Goal: Task Accomplishment & Management: Use online tool/utility

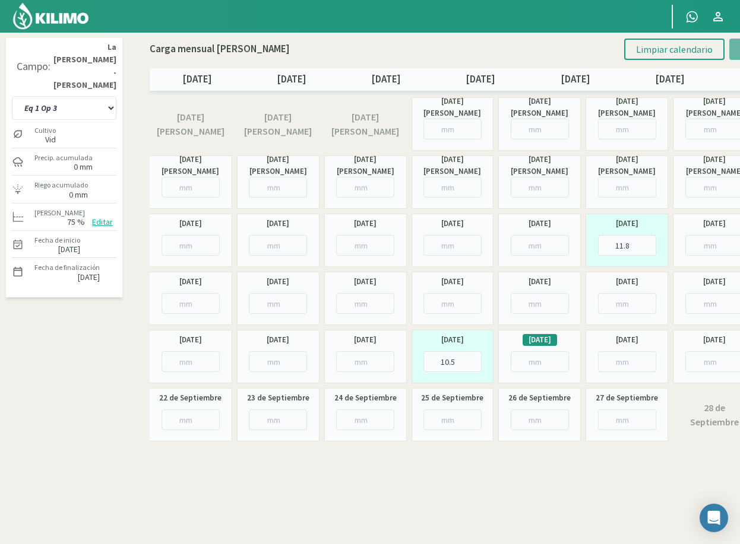
click at [12, 96] on select "Eq 1 Op 3 Eq 1 Op 4 Eq 2 Op 4 Eq3 Op1 Eq3 Op3 Eq 4 Op 1 Eq 4 Op 2 Eq 4 Op 3 Eq5…" at bounding box center [64, 108] width 104 height 24
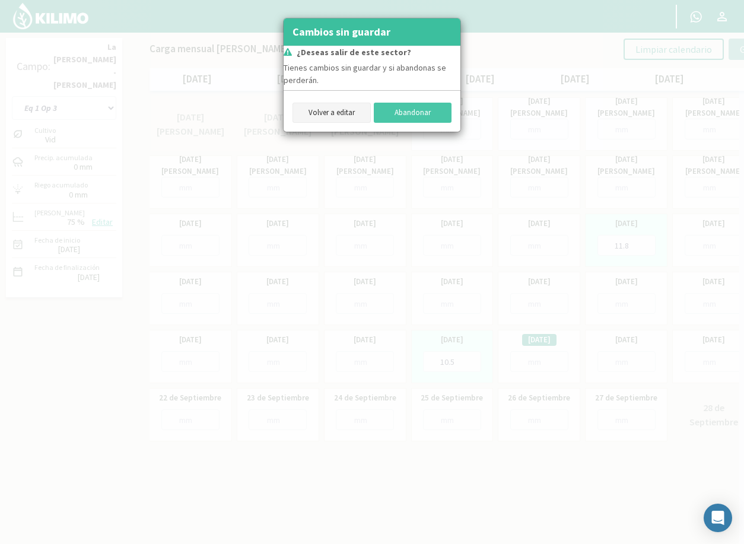
click at [345, 111] on button "Volver a editar" at bounding box center [332, 113] width 78 height 20
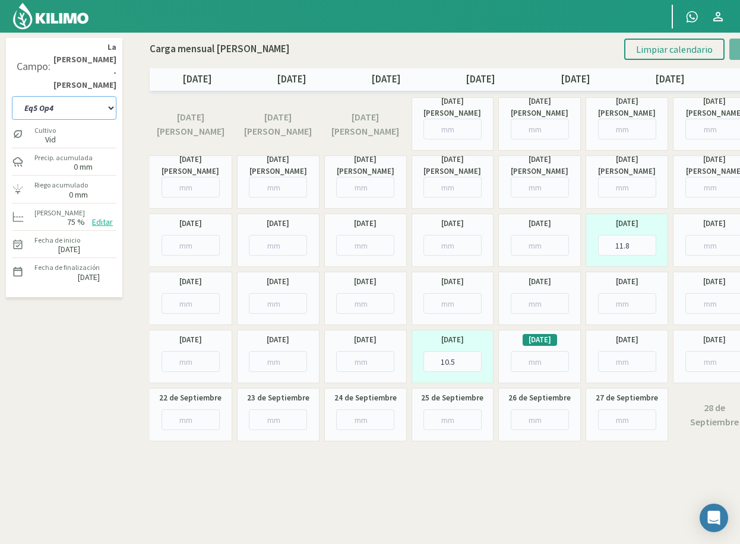
click at [100, 96] on select "Eq 1 Op 3 Eq 1 Op 4 Eq 2 Op 4 Eq3 Op1 Eq3 Op3 Eq 4 Op 1 Eq 4 Op 2 Eq 4 Op 3 Eq5…" at bounding box center [64, 108] width 104 height 24
click at [109, 96] on select "Eq 1 Op 3 Eq 1 Op 4 Eq 2 Op 4 Eq3 Op1 Eq3 Op3 Eq 4 Op 1 Eq 4 Op 2 Eq 4 Op 3 Eq5…" at bounding box center [64, 108] width 104 height 24
click at [12, 96] on select "Eq 1 Op 3 Eq 1 Op 4 Eq 2 Op 4 Eq3 Op1 Eq3 Op3 Eq 4 Op 1 Eq 4 Op 2 Eq 4 Op 3 Eq5…" at bounding box center [64, 108] width 104 height 24
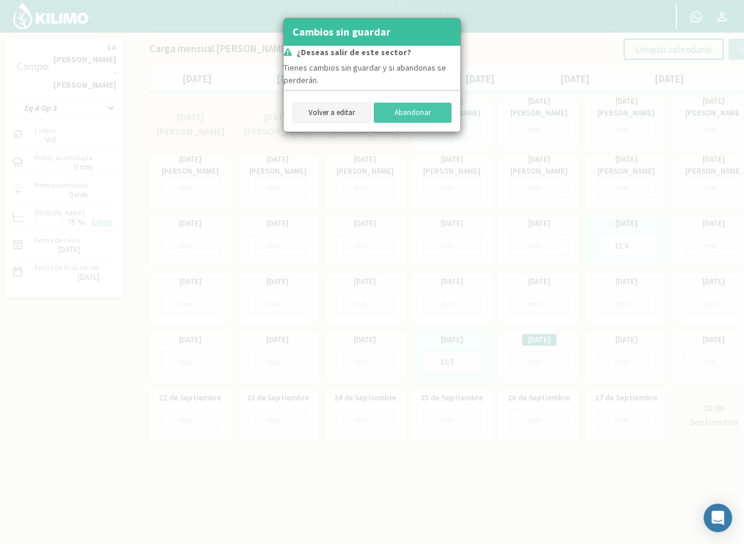
click at [332, 111] on button "Volver a editar" at bounding box center [332, 113] width 78 height 20
select select "8: Object"
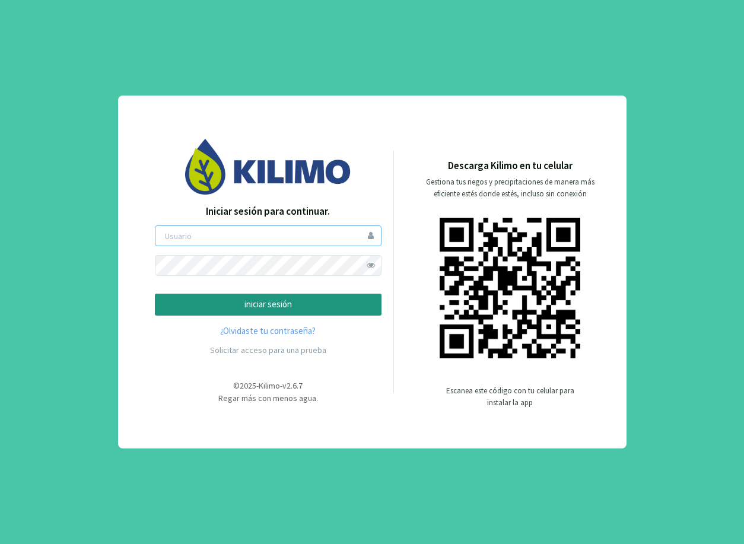
type input "ceferinom"
click at [316, 304] on p "iniciar sesión" at bounding box center [268, 305] width 207 height 14
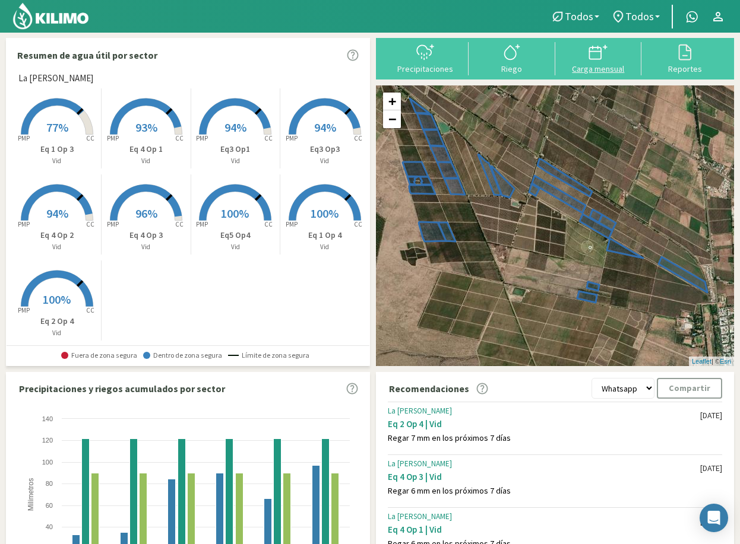
click at [604, 57] on icon at bounding box center [597, 52] width 19 height 19
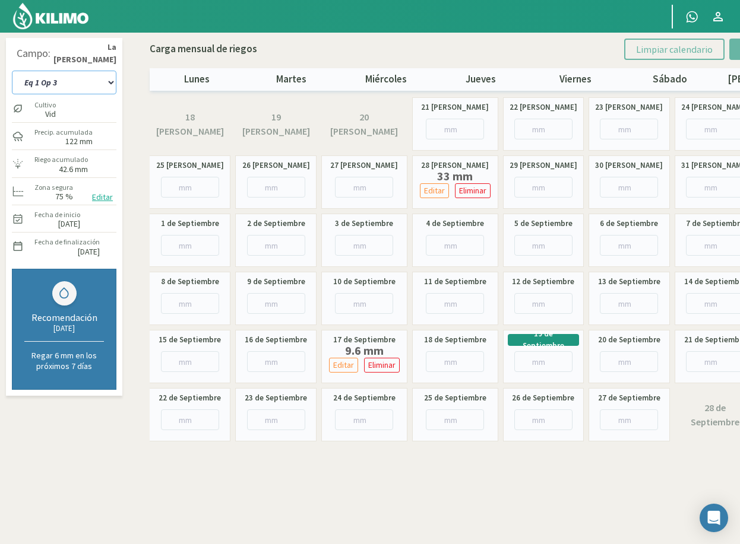
click at [71, 84] on select "Eq 1 Op 3 Eq 1 Op 4 Eq 2 Op 4 Eq3 Op1 Eq3 Op3 Eq 4 Op 1 Eq 4 Op 2 Eq 4 Op 3 Eq5…" at bounding box center [64, 83] width 104 height 24
click at [12, 71] on select "Eq 1 Op 3 Eq 1 Op 4 Eq 2 Op 4 Eq3 Op1 Eq3 Op3 Eq 4 Op 1 Eq 4 Op 2 Eq 4 Op 3 Eq5…" at bounding box center [64, 83] width 104 height 24
click at [85, 87] on select "Eq 1 Op 3 Eq 1 Op 4 Eq 2 Op 4 Eq3 Op1 Eq3 Op3 Eq 4 Op 1 Eq 4 Op 2 Eq 4 Op 3 Eq5…" at bounding box center [64, 83] width 104 height 24
click at [94, 81] on select "Eq 1 Op 3 Eq 1 Op 4 Eq 2 Op 4 Eq3 Op1 Eq3 Op3 Eq 4 Op 1 Eq 4 Op 2 Eq 4 Op 3 Eq5…" at bounding box center [64, 83] width 104 height 24
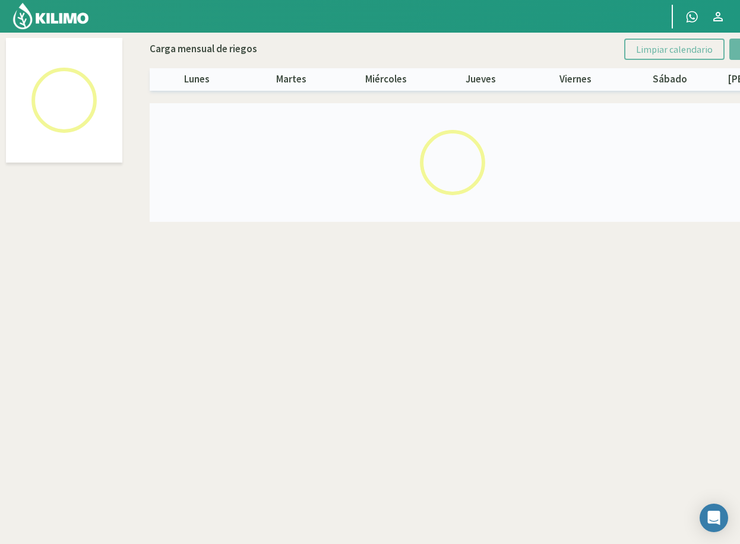
select select "7: Object"
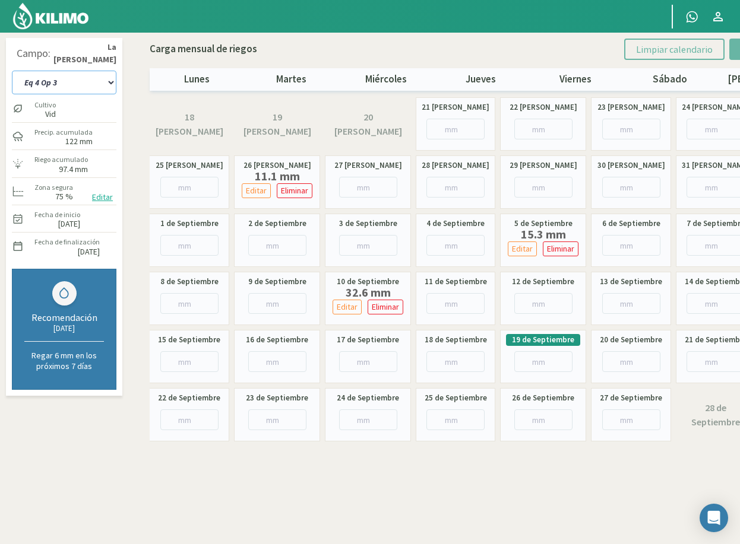
click at [49, 83] on select "Eq 1 Op 3 Eq 1 Op 4 Eq 2 Op 4 Eq3 Op1 Eq3 Op3 Eq 4 Op 1 Eq 4 Op 2 Eq 4 Op 3 Eq5…" at bounding box center [64, 83] width 104 height 24
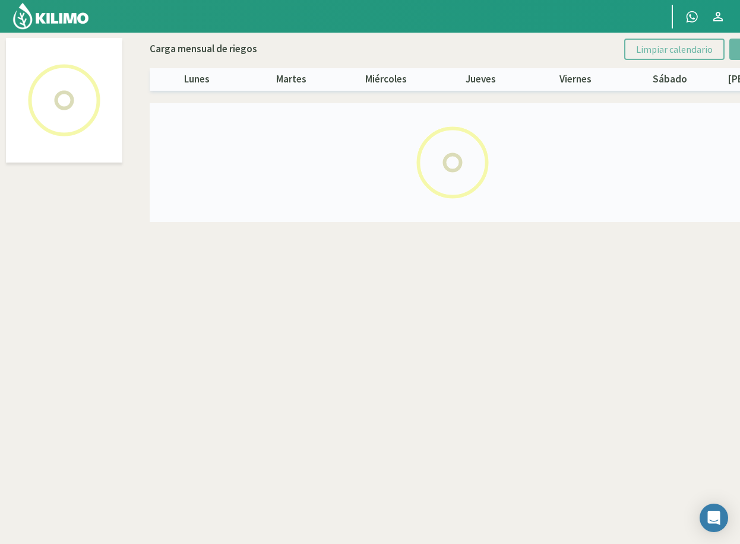
select select "6: Object"
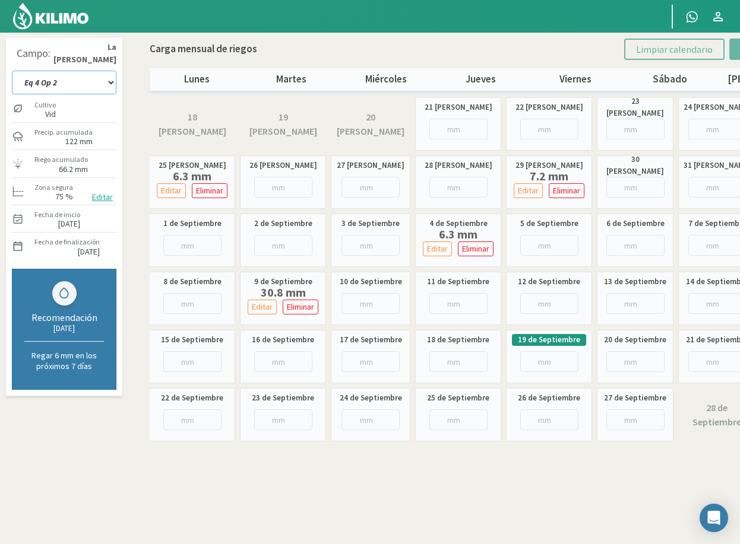
click at [84, 86] on select "Eq 1 Op 3 Eq 1 Op 4 Eq 2 Op 4 Eq3 Op1 Eq3 Op3 Eq 4 Op 1 Eq 4 Op 2 Eq 4 Op 3 Eq5…" at bounding box center [64, 83] width 104 height 24
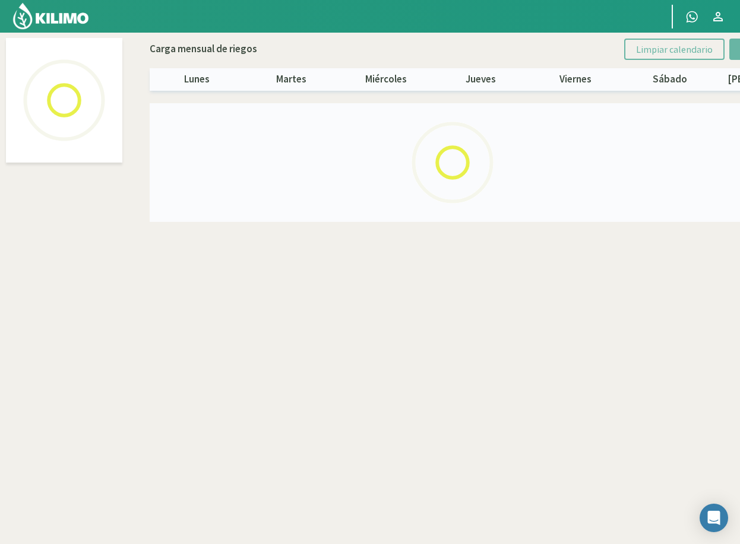
select select "5: Object"
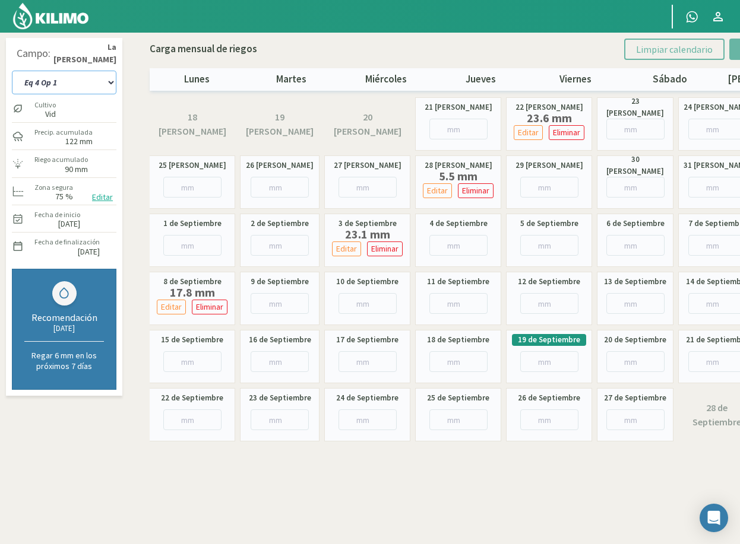
click at [99, 89] on select "Eq 1 Op 3 Eq 1 Op 4 Eq 2 Op 4 Eq3 Op1 Eq3 Op3 Eq 4 Op 1 Eq 4 Op 2 Eq 4 Op 3 Eq5…" at bounding box center [64, 83] width 104 height 24
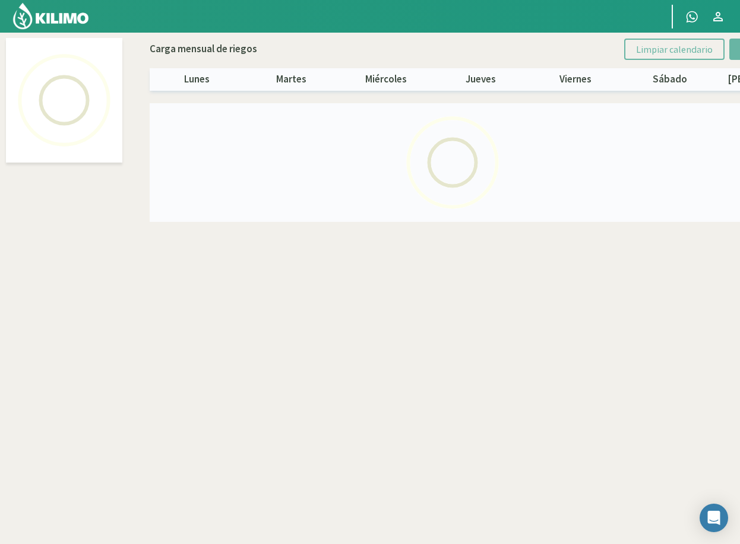
select select "8: Object"
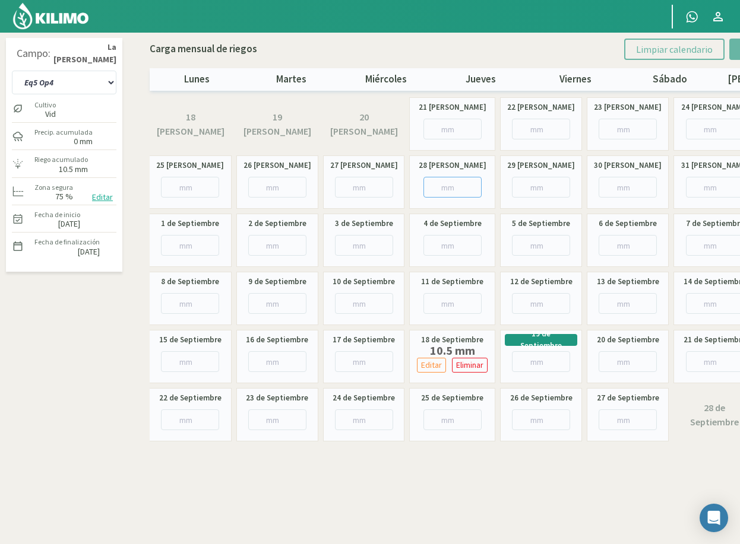
click at [442, 184] on input "number" at bounding box center [452, 187] width 58 height 21
type input "9"
click at [701, 45] on span "Limpiar calendario" at bounding box center [674, 49] width 77 height 12
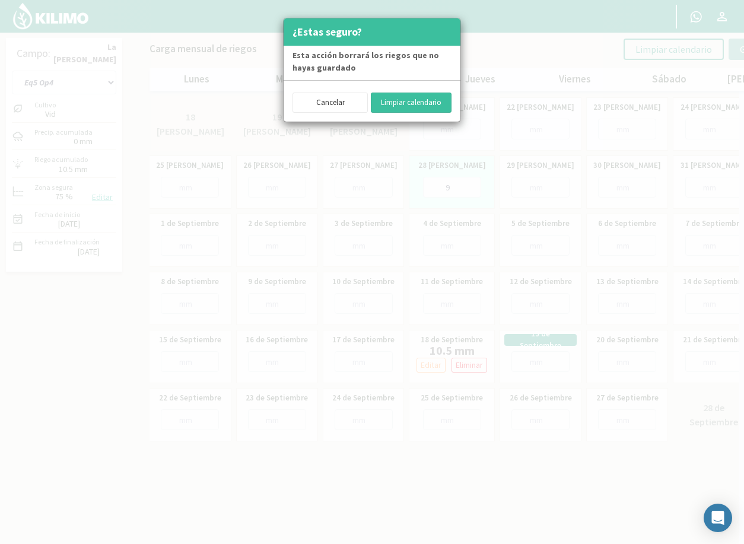
click at [411, 100] on button "Limpiar calendario" at bounding box center [411, 103] width 81 height 20
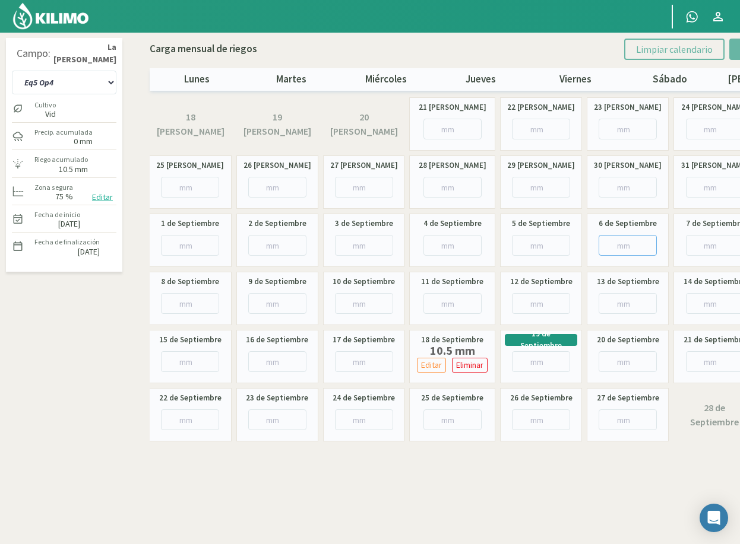
click at [621, 247] on input "number" at bounding box center [627, 245] width 58 height 21
type input "11"
type input "11.0"
type input "11.8"
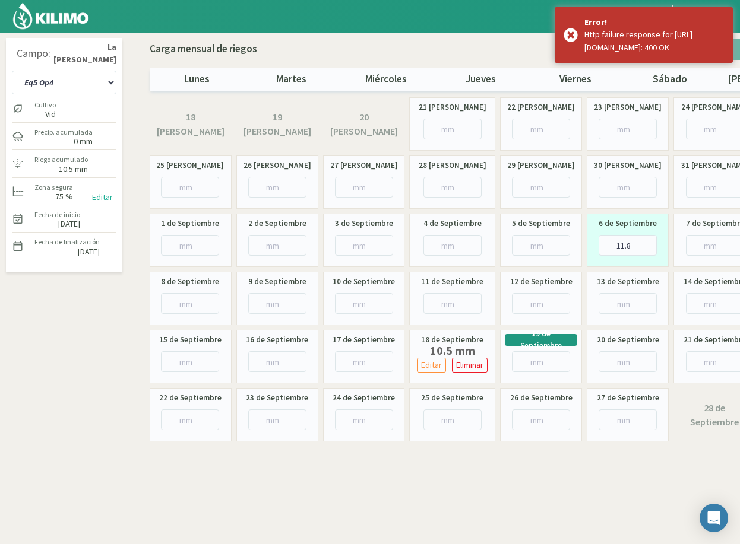
click at [631, 266] on div "6 de Septiembre 11.8" at bounding box center [628, 240] width 82 height 53
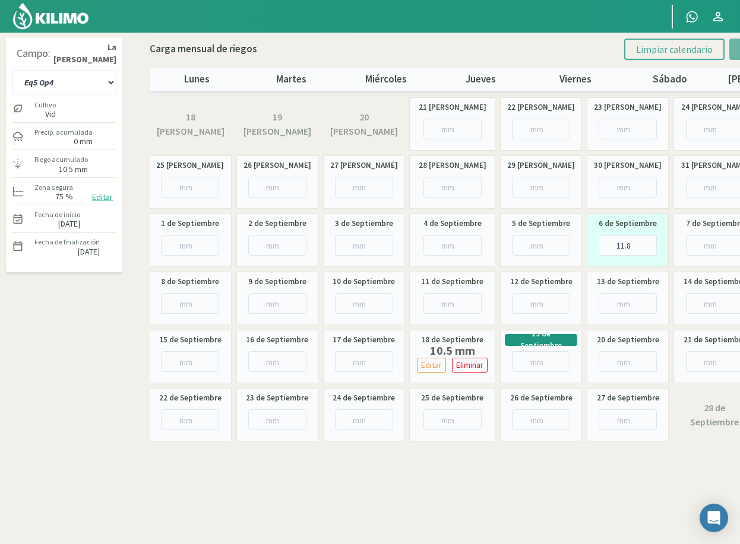
click at [662, 49] on span "Limpiar calendario" at bounding box center [674, 49] width 77 height 12
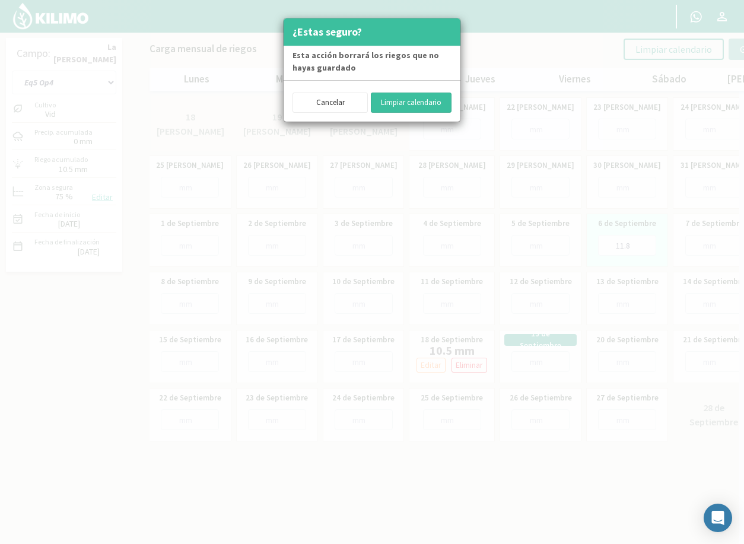
click at [432, 94] on button "Limpiar calendario" at bounding box center [411, 103] width 81 height 20
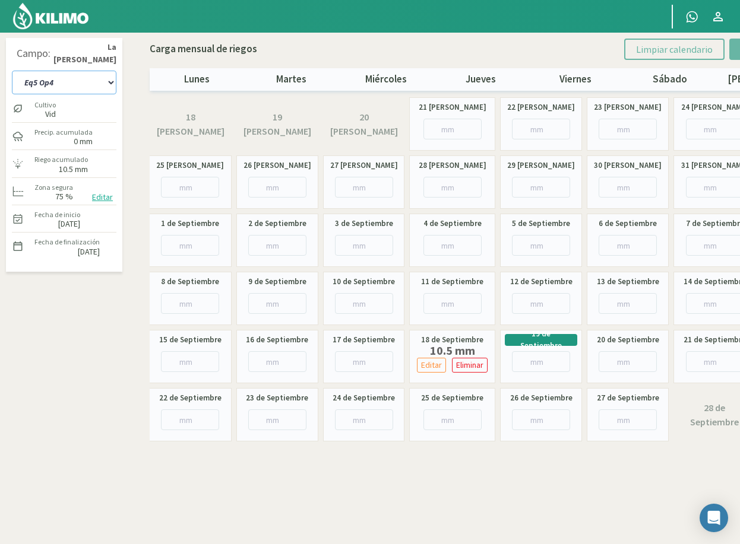
click at [105, 87] on select "Eq 1 Op 3 Eq 1 Op 4 Eq 2 Op 4 Eq3 Op1 Eq3 Op3 Eq 4 Op 1 Eq 4 Op 2 Eq 4 Op 3 Eq5…" at bounding box center [64, 83] width 104 height 24
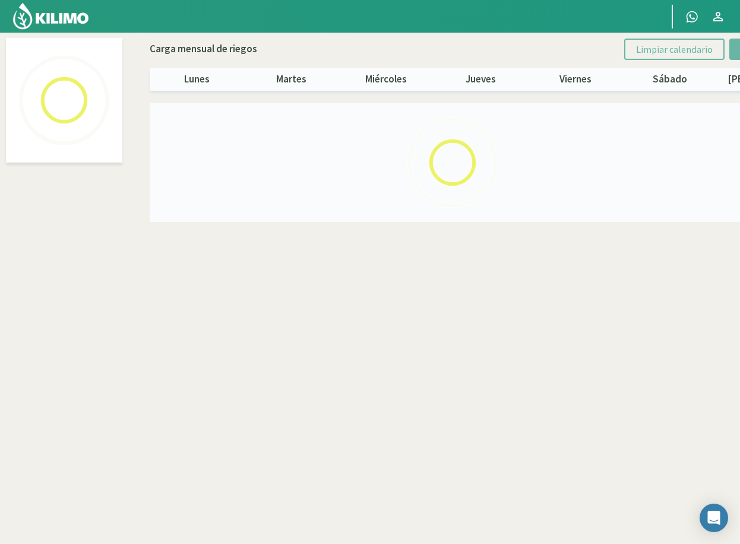
select select "2: Object"
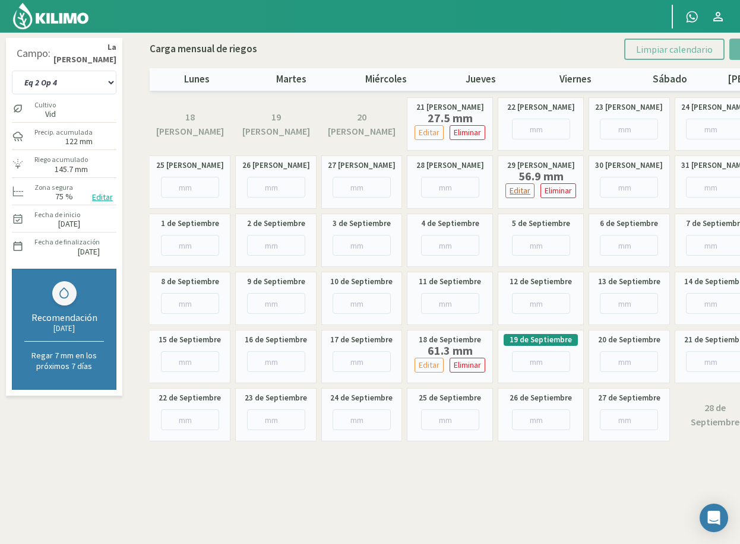
click at [533, 187] on button "Editar" at bounding box center [519, 190] width 29 height 15
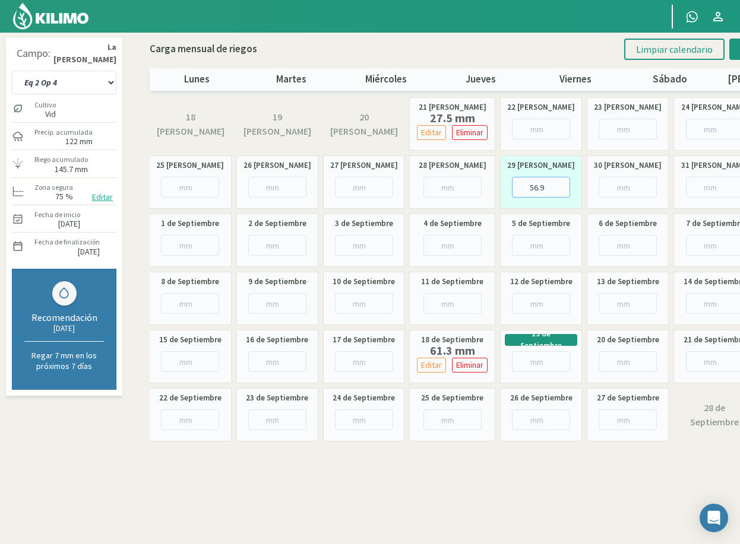
click at [546, 186] on input "56.9" at bounding box center [541, 187] width 58 height 21
type input "5"
type input "65"
type input "65.3"
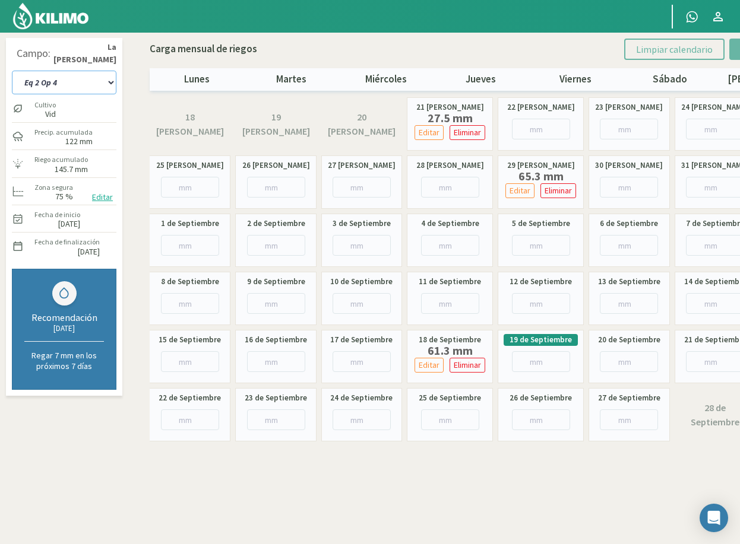
click at [71, 87] on select "Eq 1 Op 3 Eq 1 Op 4 Eq 2 Op 4 Eq3 Op1 Eq3 Op3 Eq 4 Op 1 Eq 4 Op 2 Eq 4 Op 3 Eq5…" at bounding box center [64, 83] width 104 height 24
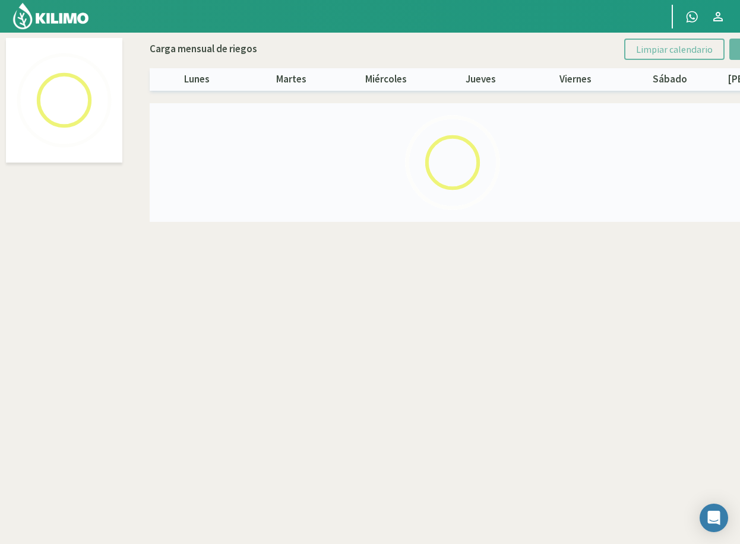
select select "4: Object"
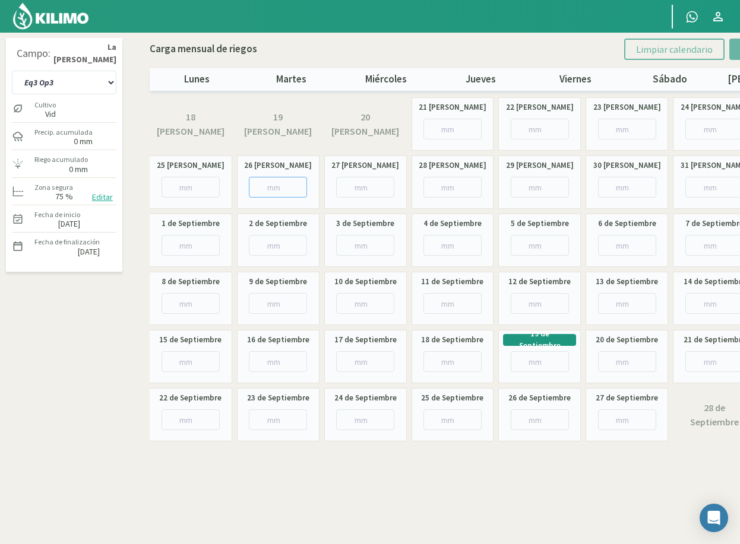
click at [275, 185] on input "number" at bounding box center [278, 187] width 58 height 21
type input "7"
type input "7.5"
click at [521, 249] on input "number" at bounding box center [540, 245] width 58 height 21
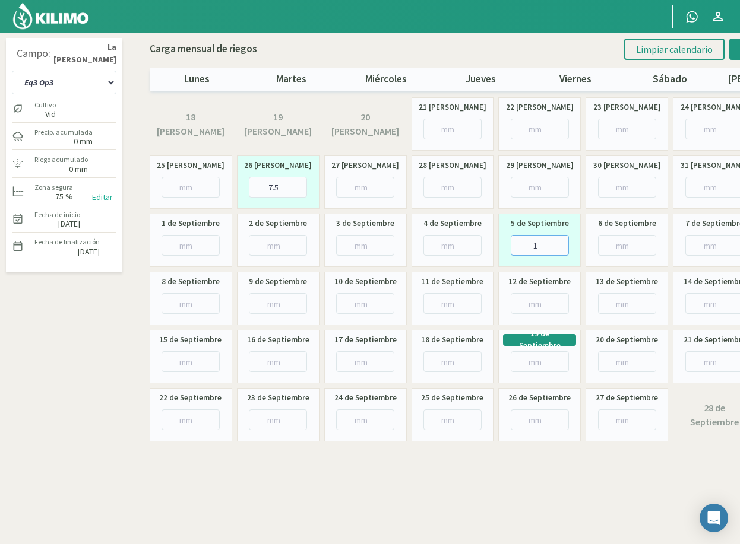
type input "12"
type input "12.4"
drag, startPoint x: 356, startPoint y: 300, endPoint x: 395, endPoint y: 283, distance: 42.0
click at [356, 300] on input "number" at bounding box center [365, 303] width 58 height 21
type input "26"
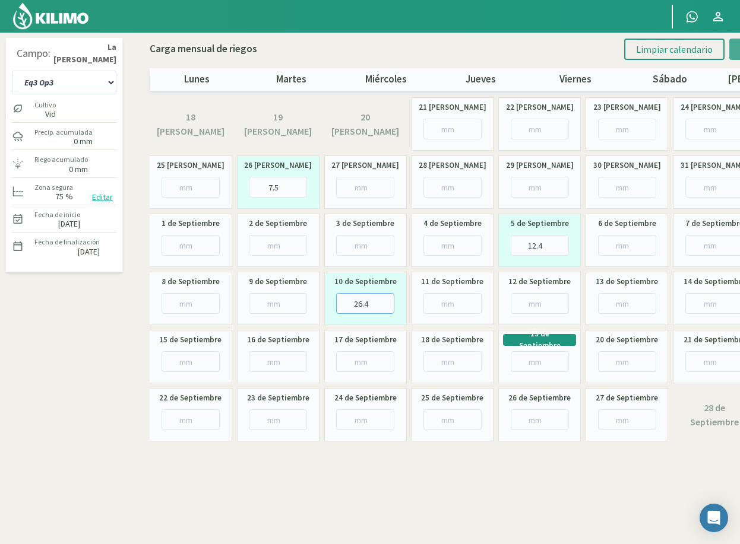
type input "26.4"
click at [286, 189] on input "7.5" at bounding box center [278, 187] width 58 height 21
type input "7"
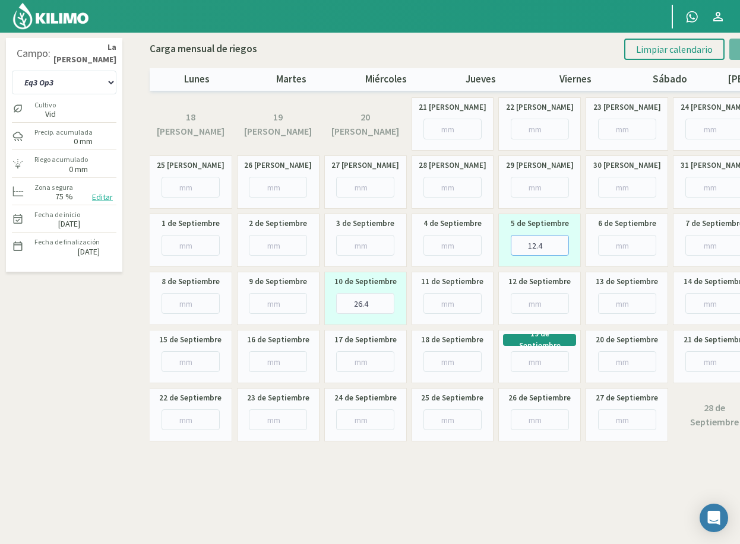
click at [550, 242] on input "12.4" at bounding box center [540, 245] width 58 height 21
type input "1"
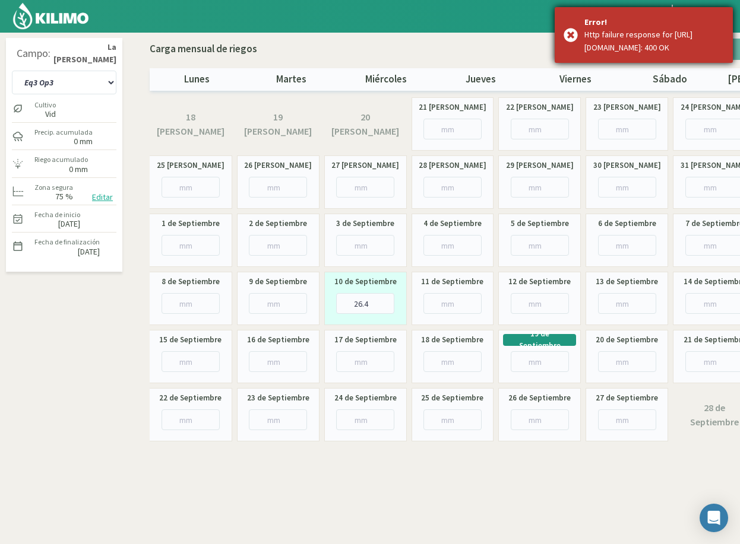
click at [573, 38] on div "Error! Http failure response for [URL][DOMAIN_NAME]: 400 OK" at bounding box center [643, 35] width 178 height 56
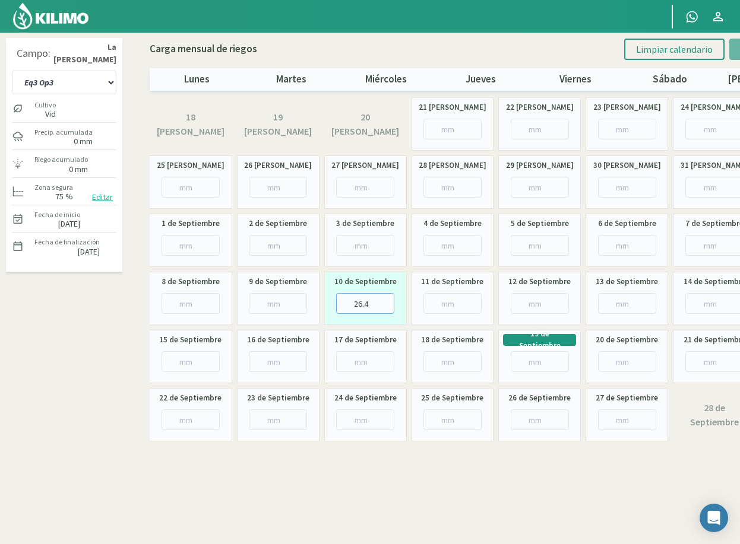
click at [369, 303] on input "26.4" at bounding box center [365, 303] width 58 height 21
type input "2"
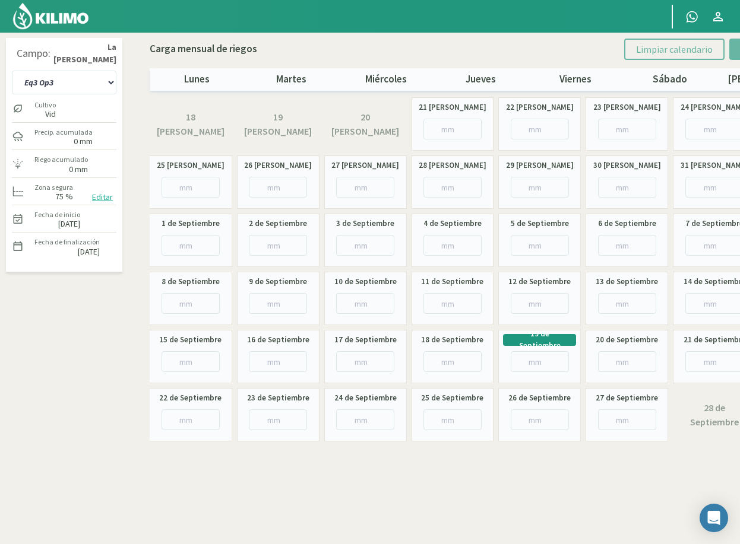
click at [99, 327] on div "Campo: La [PERSON_NAME] Eq 1 Op 3 Eq 1 Op 4 Eq 2 Op 4 Eq3 Op1 Eq3 Op3 Eq 4 Op 1…" at bounding box center [64, 243] width 122 height 410
click at [370, 296] on input "number" at bounding box center [365, 303] width 58 height 21
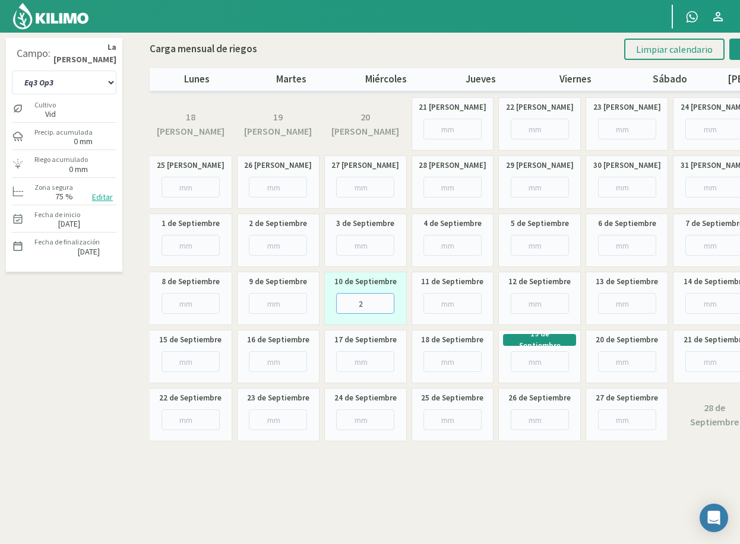
type input "26"
type input "26.4"
click at [95, 84] on select "Eq 1 Op 3 Eq 1 Op 4 Eq 2 Op 4 Eq3 Op1 Eq3 Op3 Eq 4 Op 1 Eq 4 Op 2 Eq 4 Op 3 Eq5…" at bounding box center [64, 83] width 104 height 24
click at [12, 71] on select "Eq 1 Op 3 Eq 1 Op 4 Eq 2 Op 4 Eq3 Op1 Eq3 Op3 Eq 4 Op 1 Eq 4 Op 2 Eq 4 Op 3 Eq5…" at bounding box center [64, 83] width 104 height 24
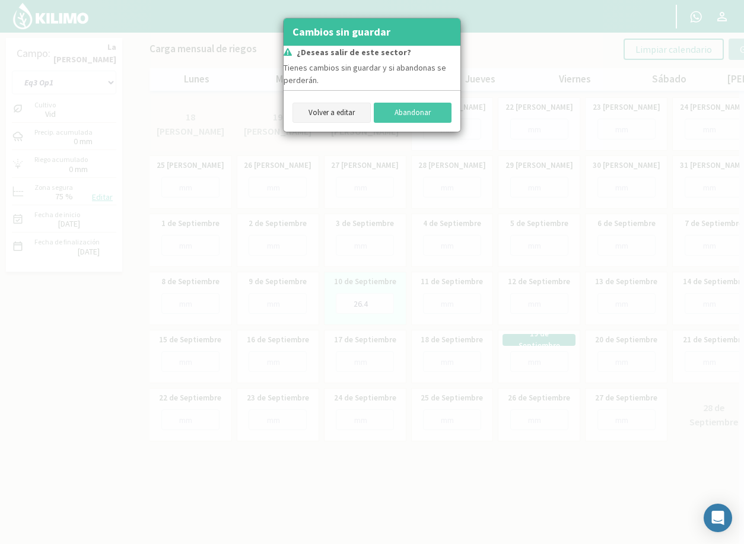
click at [325, 115] on button "Volver a editar" at bounding box center [332, 113] width 78 height 20
select select "4: Object"
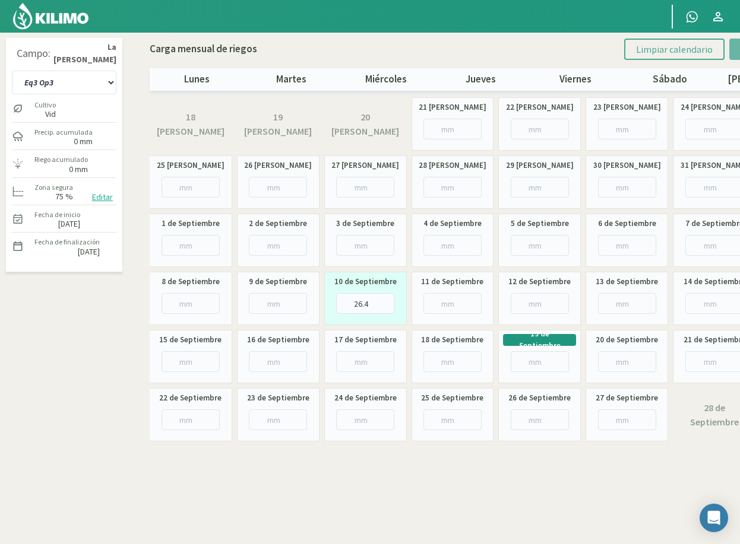
click at [701, 49] on span "Limpiar calendario" at bounding box center [674, 49] width 77 height 12
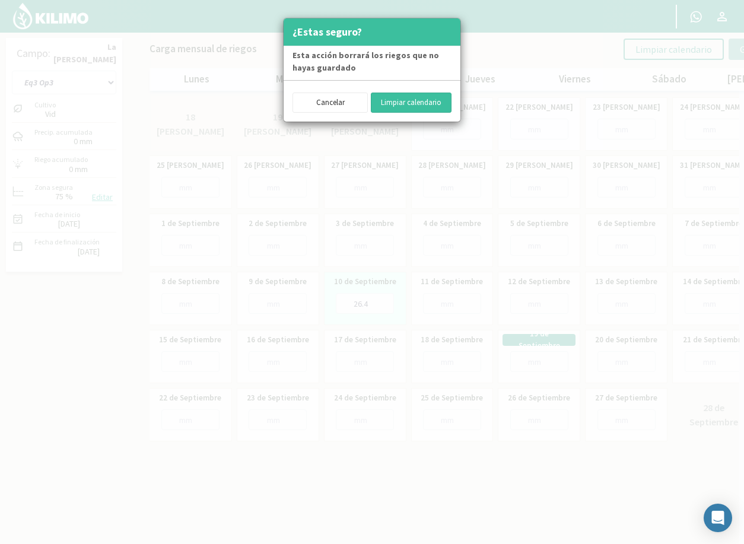
click at [419, 101] on button "Limpiar calendario" at bounding box center [411, 103] width 81 height 20
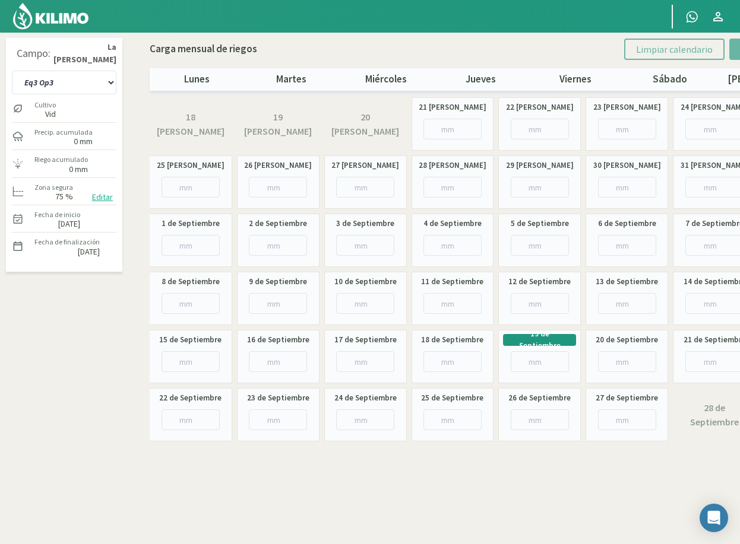
click at [427, 256] on div "4 de Septiembre" at bounding box center [452, 240] width 83 height 53
click at [349, 303] on input "number" at bounding box center [365, 303] width 58 height 21
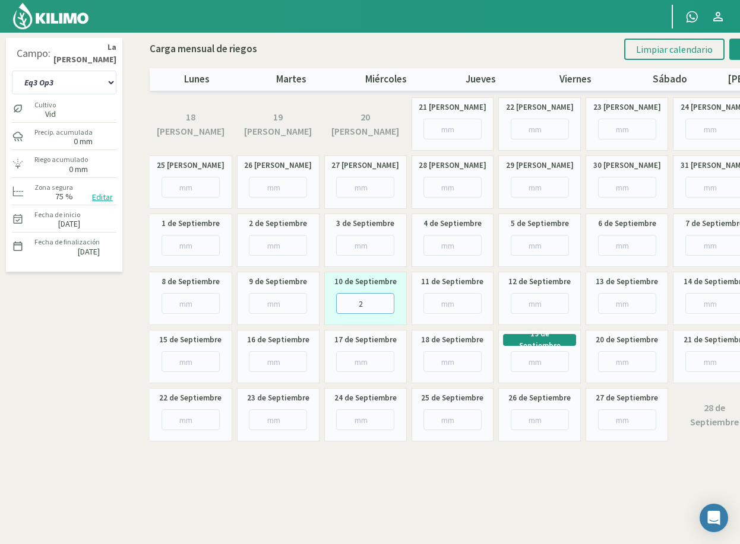
type input "26"
type input "26.1"
type input "26.4"
click at [730, 51] on div "Limpiar calendario Guardar riegos" at bounding box center [718, 49] width 188 height 21
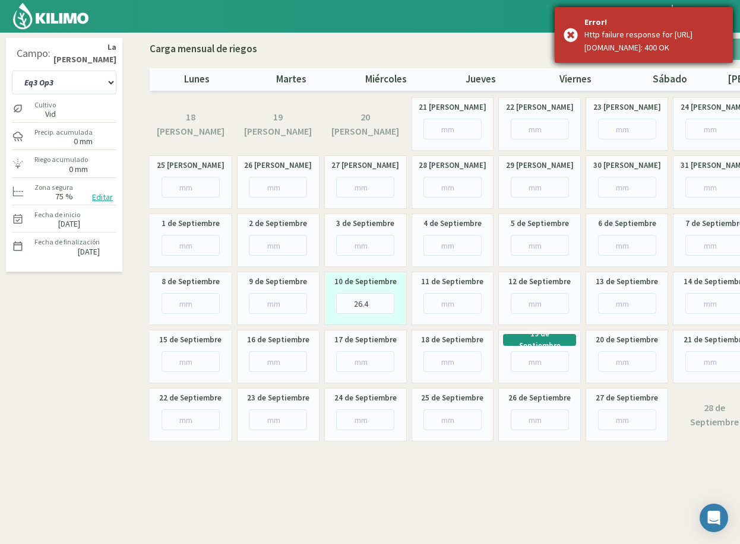
click at [571, 40] on div "Error! Http failure response for [URL][DOMAIN_NAME]: 400 OK" at bounding box center [643, 35] width 178 height 56
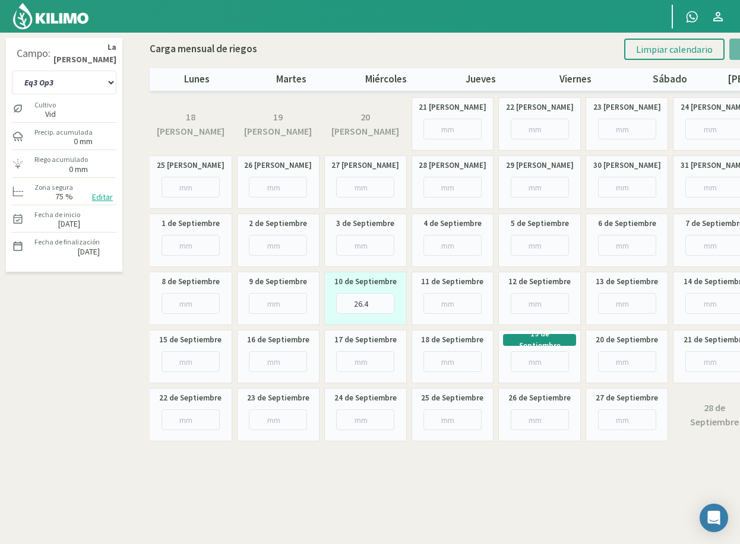
click at [728, 60] on div "Limpiar calendario Guardar riegos" at bounding box center [718, 49] width 188 height 21
